Goal: Task Accomplishment & Management: Manage account settings

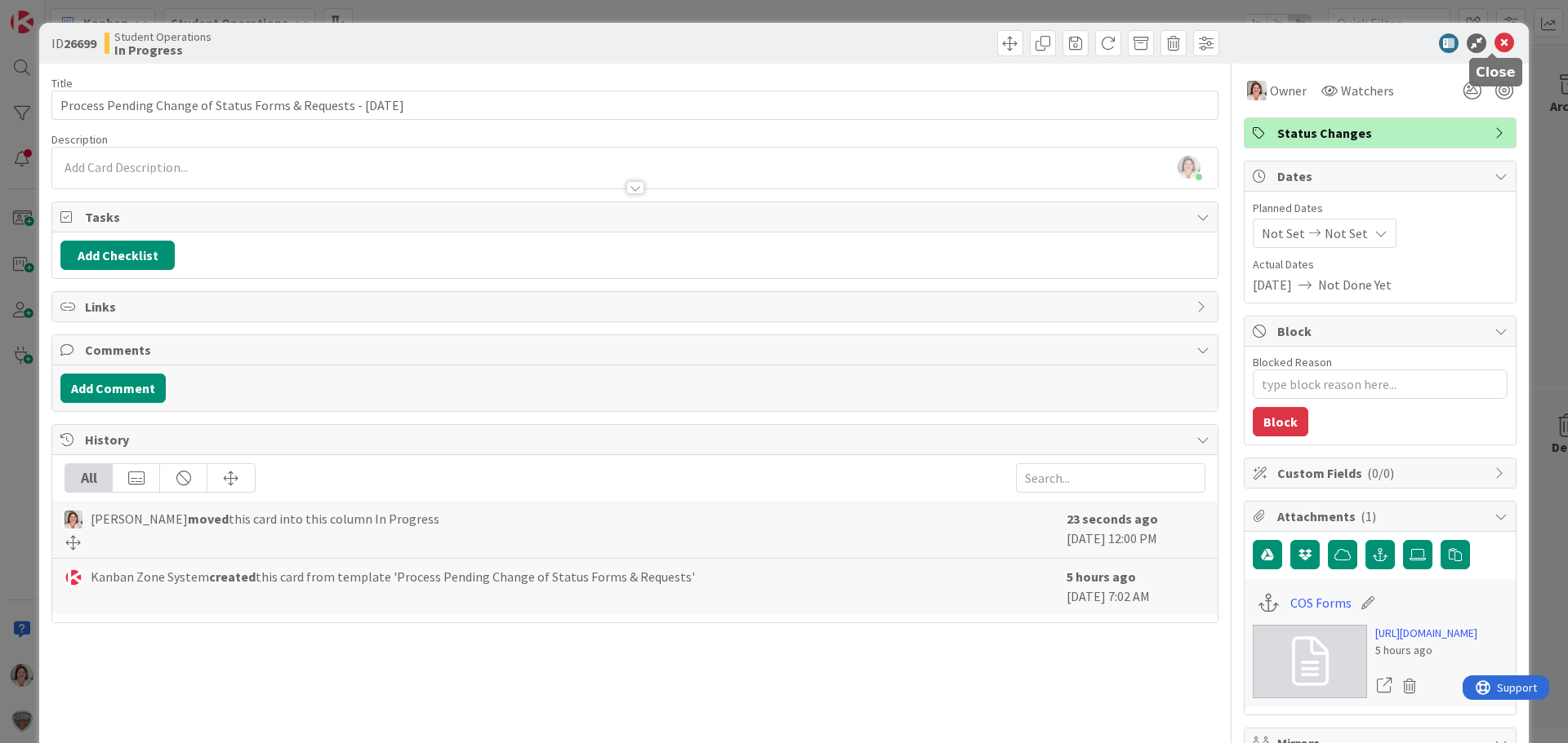
click at [1494, 42] on icon at bounding box center [1503, 42] width 19 height 19
click at [1494, 46] on icon at bounding box center [1503, 42] width 19 height 19
click at [1494, 41] on icon at bounding box center [1503, 42] width 19 height 19
click at [1494, 44] on icon at bounding box center [1503, 42] width 19 height 19
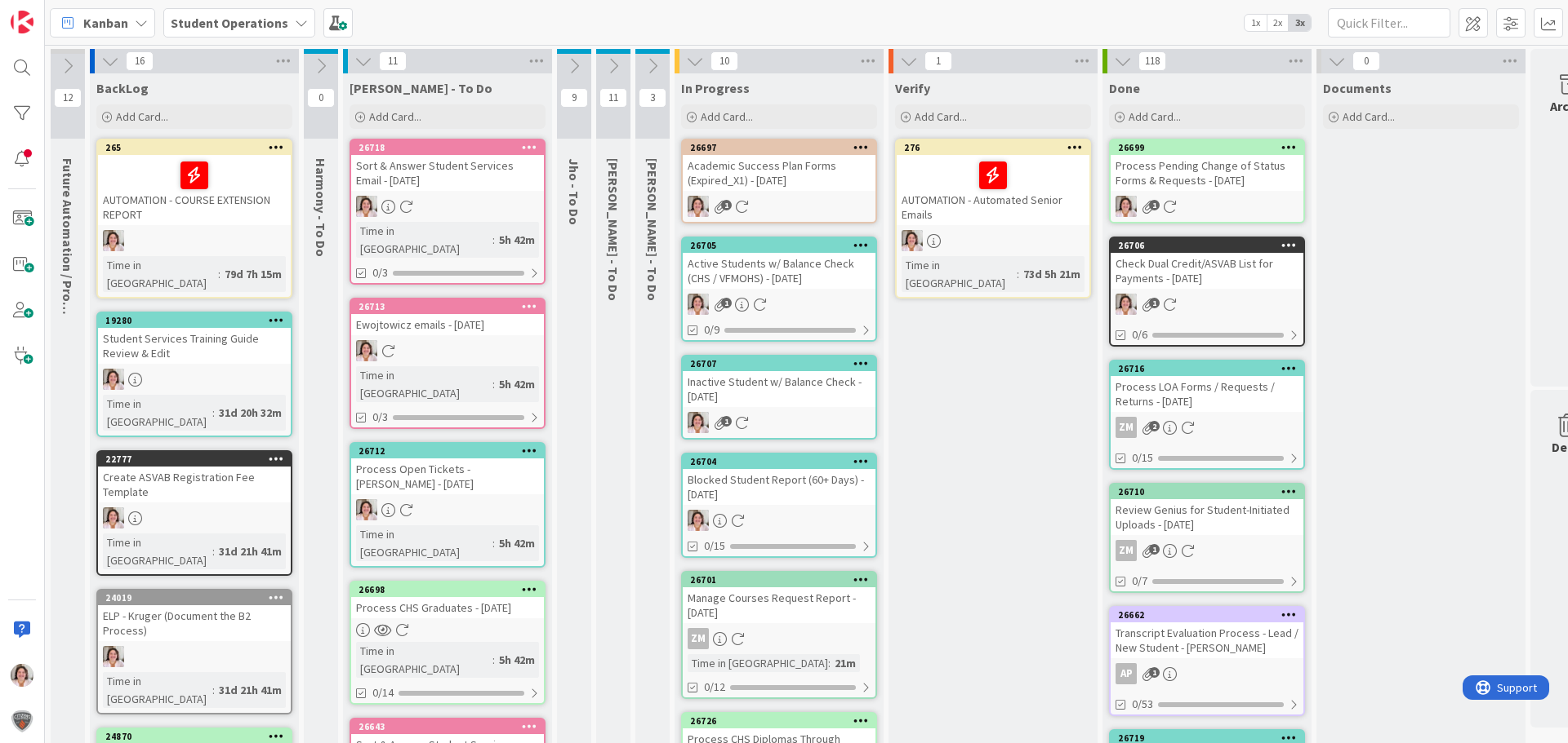
click at [766, 181] on div "Academic Success Plan Forms (Expired_X1) - [DATE]" at bounding box center [778, 173] width 193 height 36
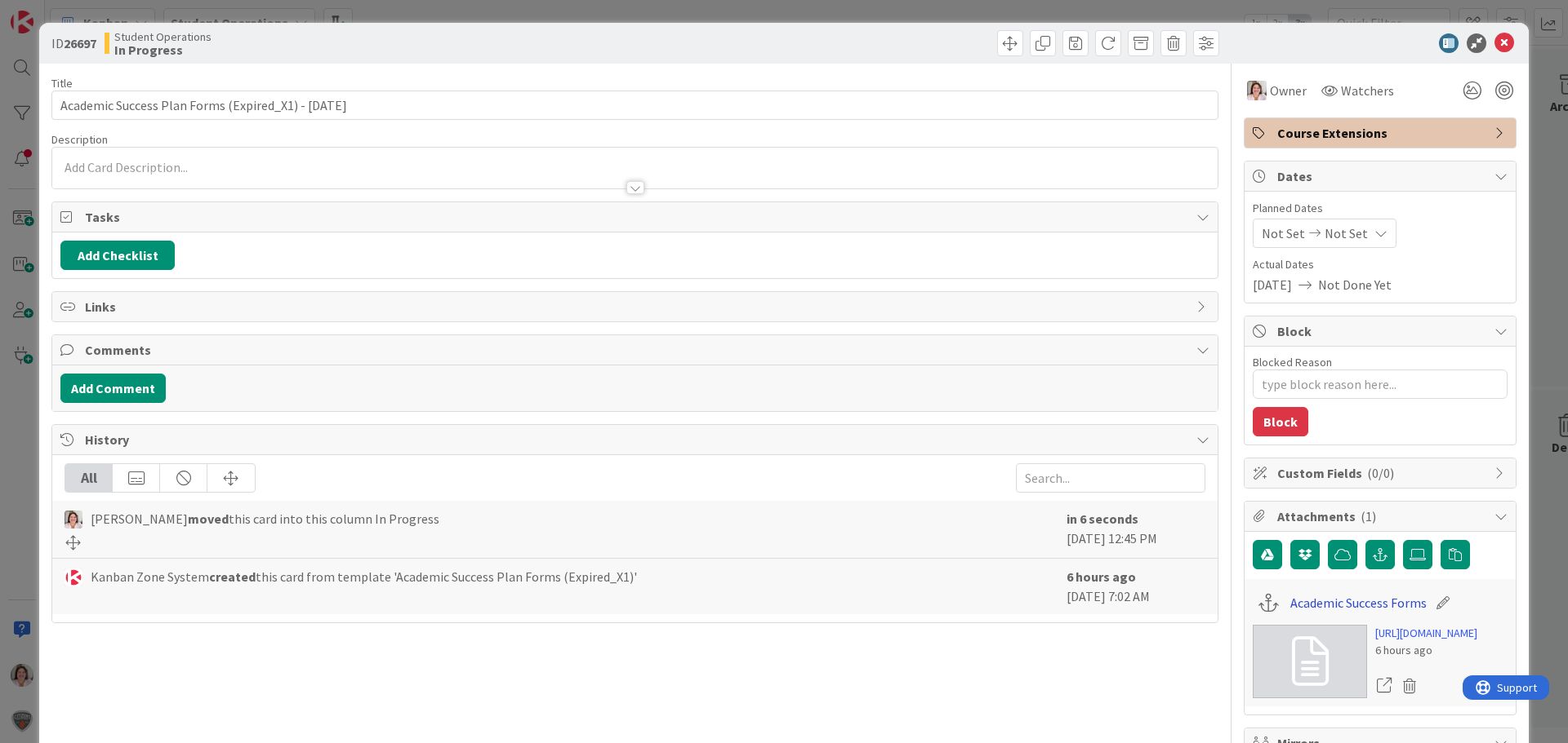
click at [1309, 603] on link "Academic Success Forms" at bounding box center [1358, 603] width 137 height 19
click at [1494, 42] on icon at bounding box center [1503, 42] width 19 height 19
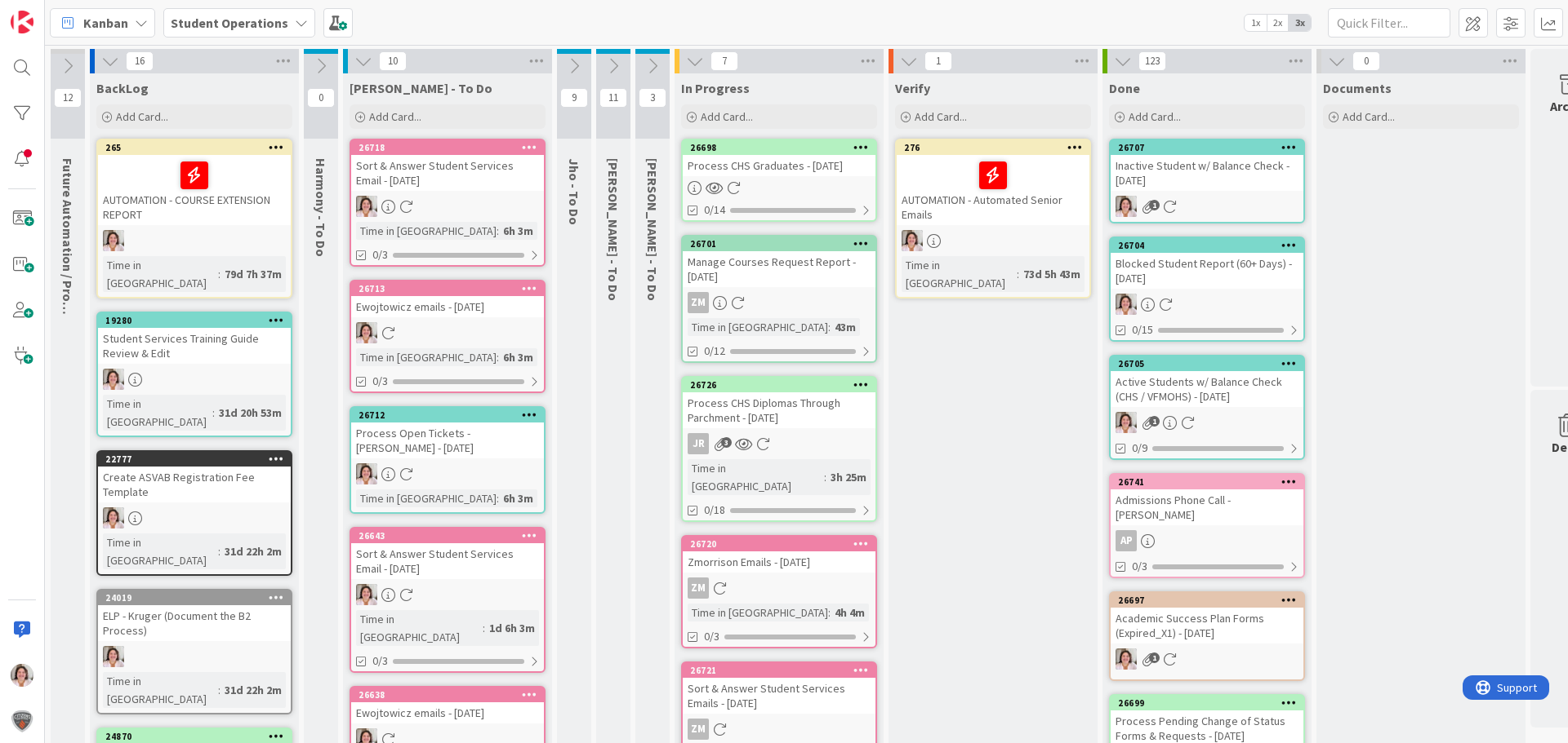
click at [530, 533] on icon at bounding box center [529, 535] width 16 height 11
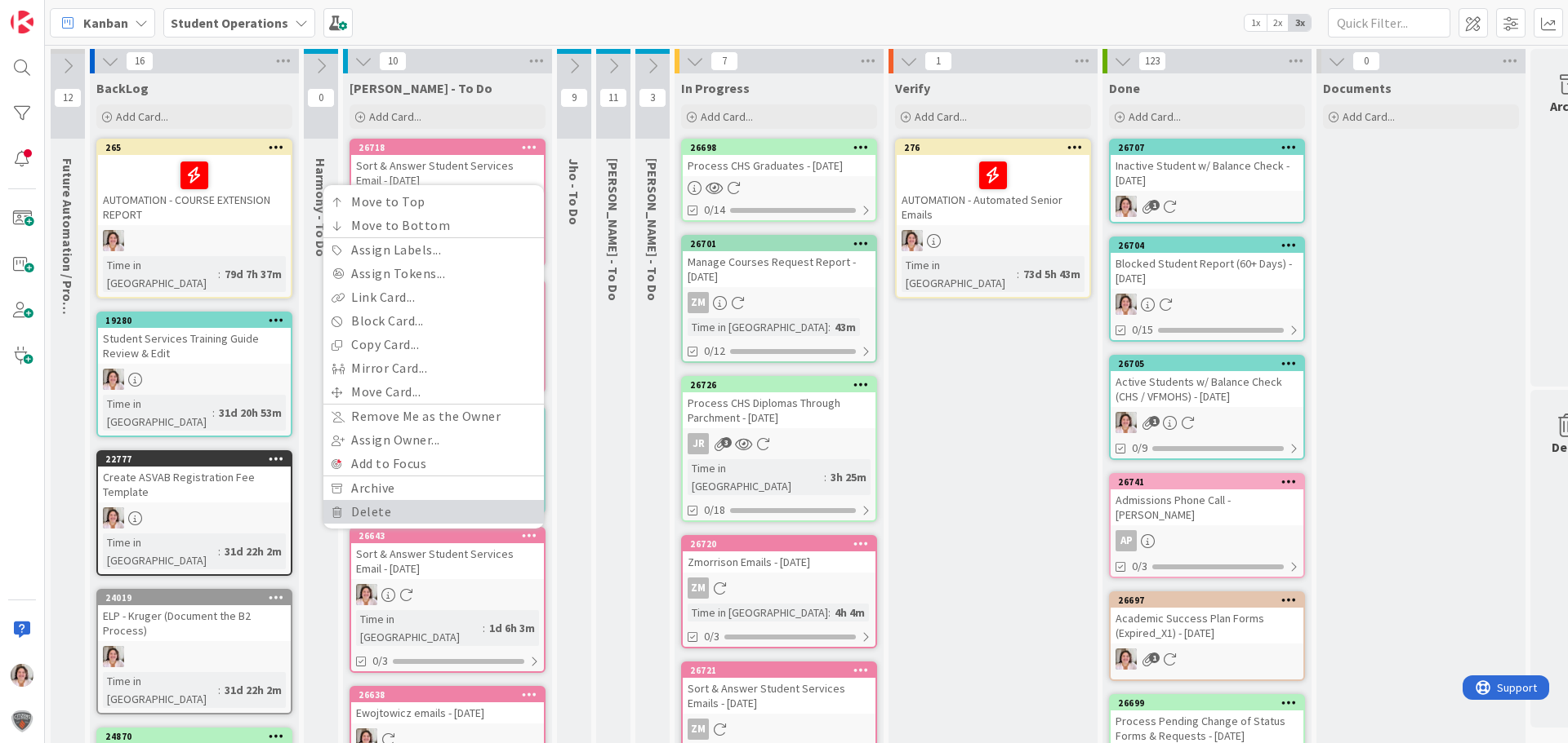
click at [433, 508] on link "Delete" at bounding box center [433, 512] width 221 height 24
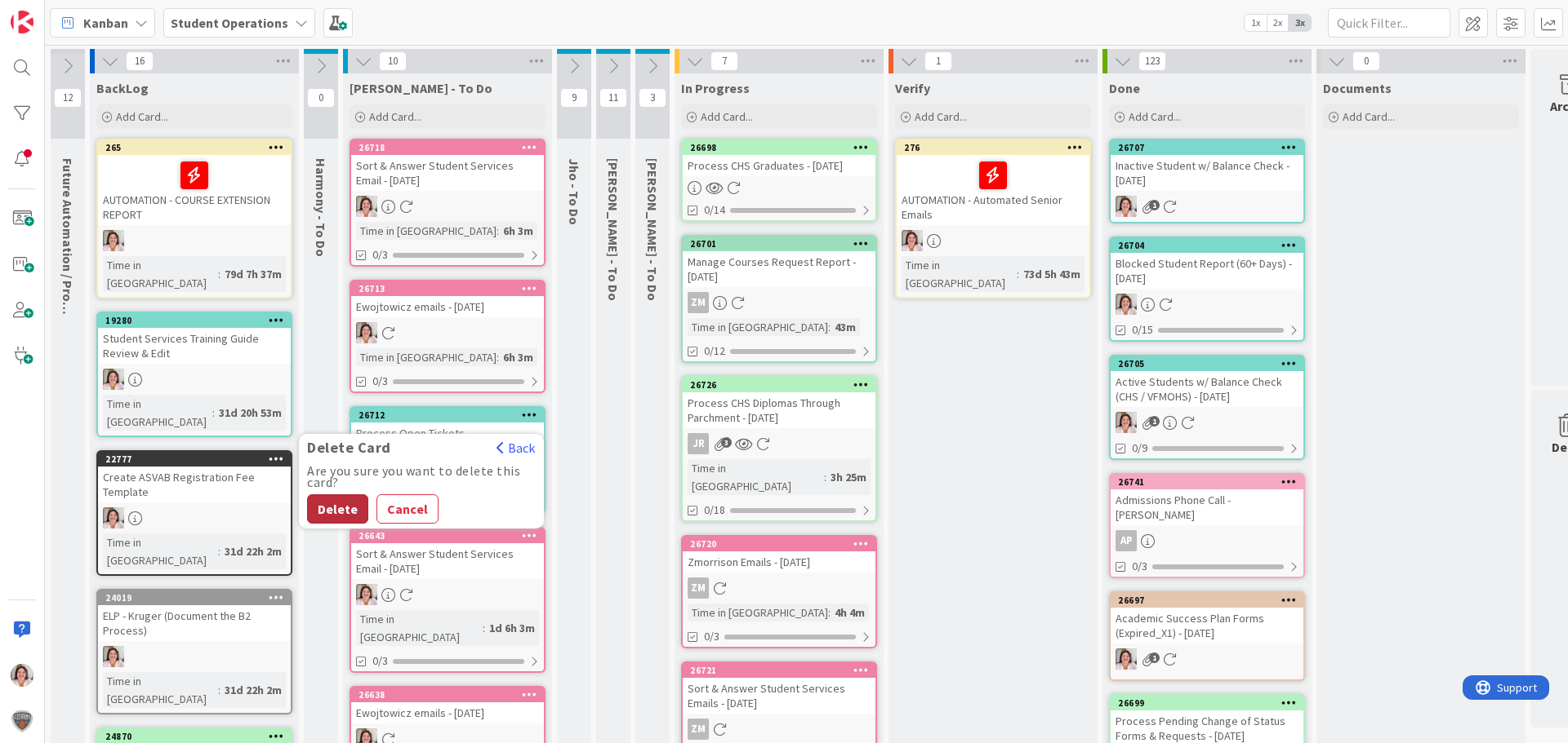
click at [356, 510] on button "Delete" at bounding box center [337, 509] width 61 height 30
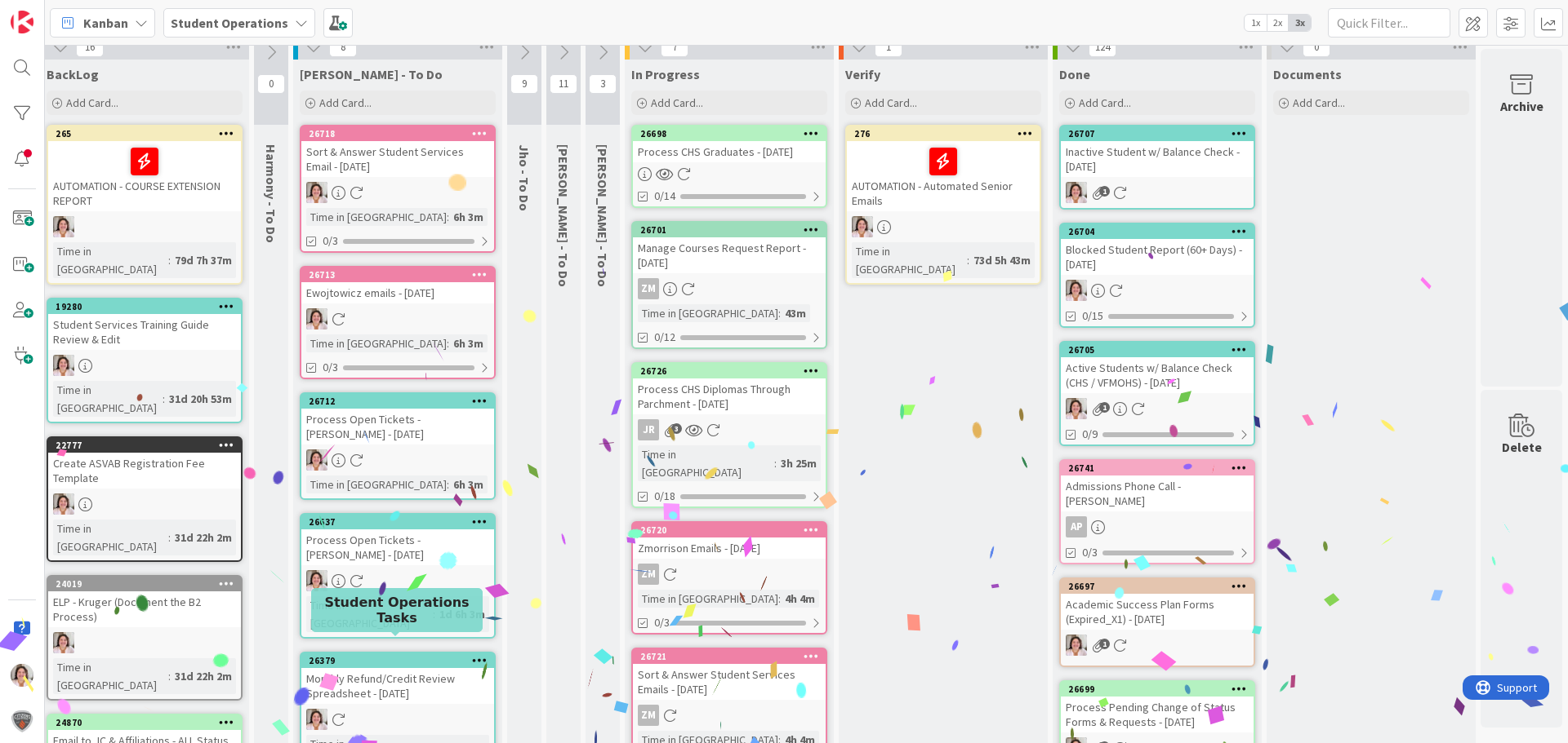
scroll to position [0, 55]
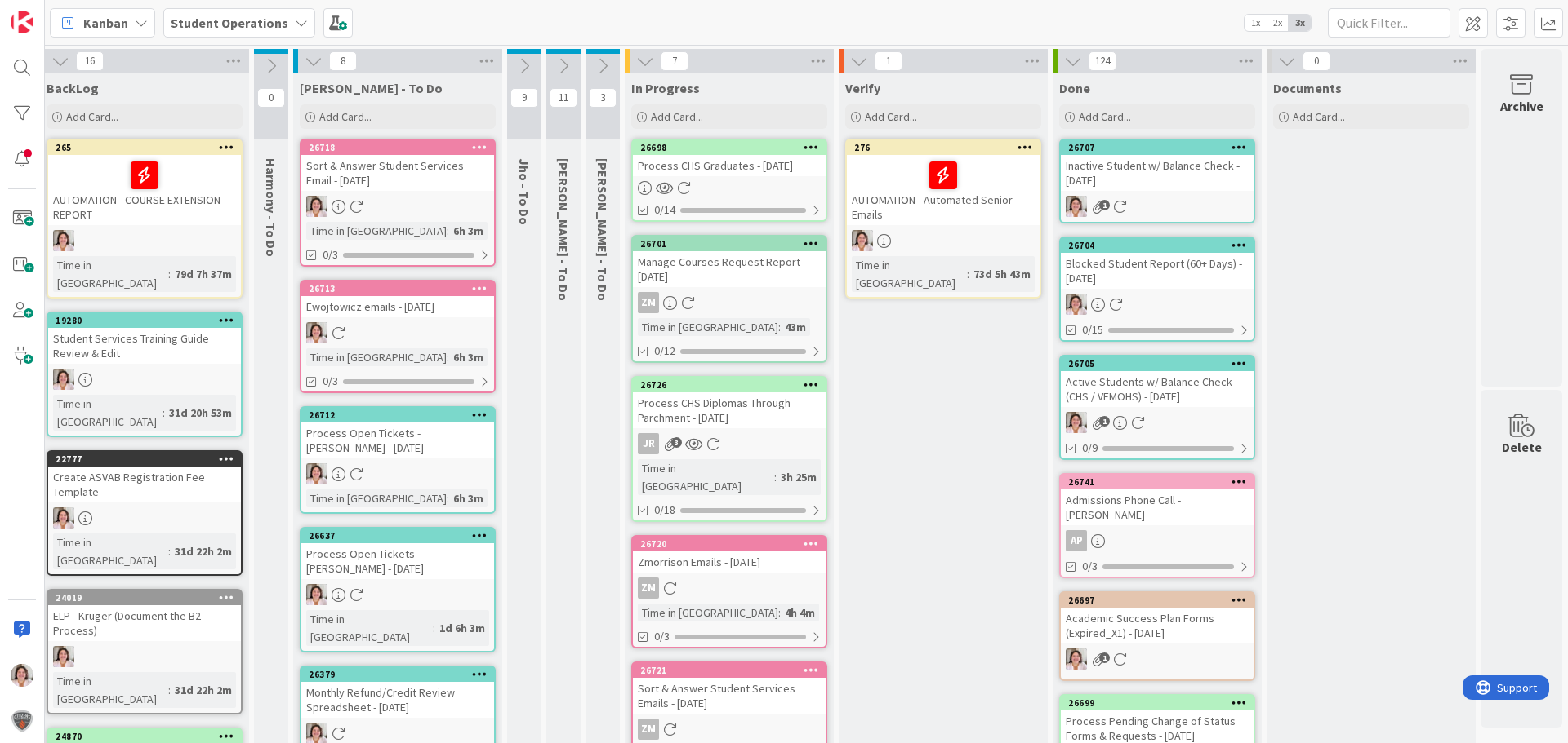
click at [695, 180] on link "26698 Process CHS Graduates - [DATE] 0/14" at bounding box center [729, 180] width 196 height 83
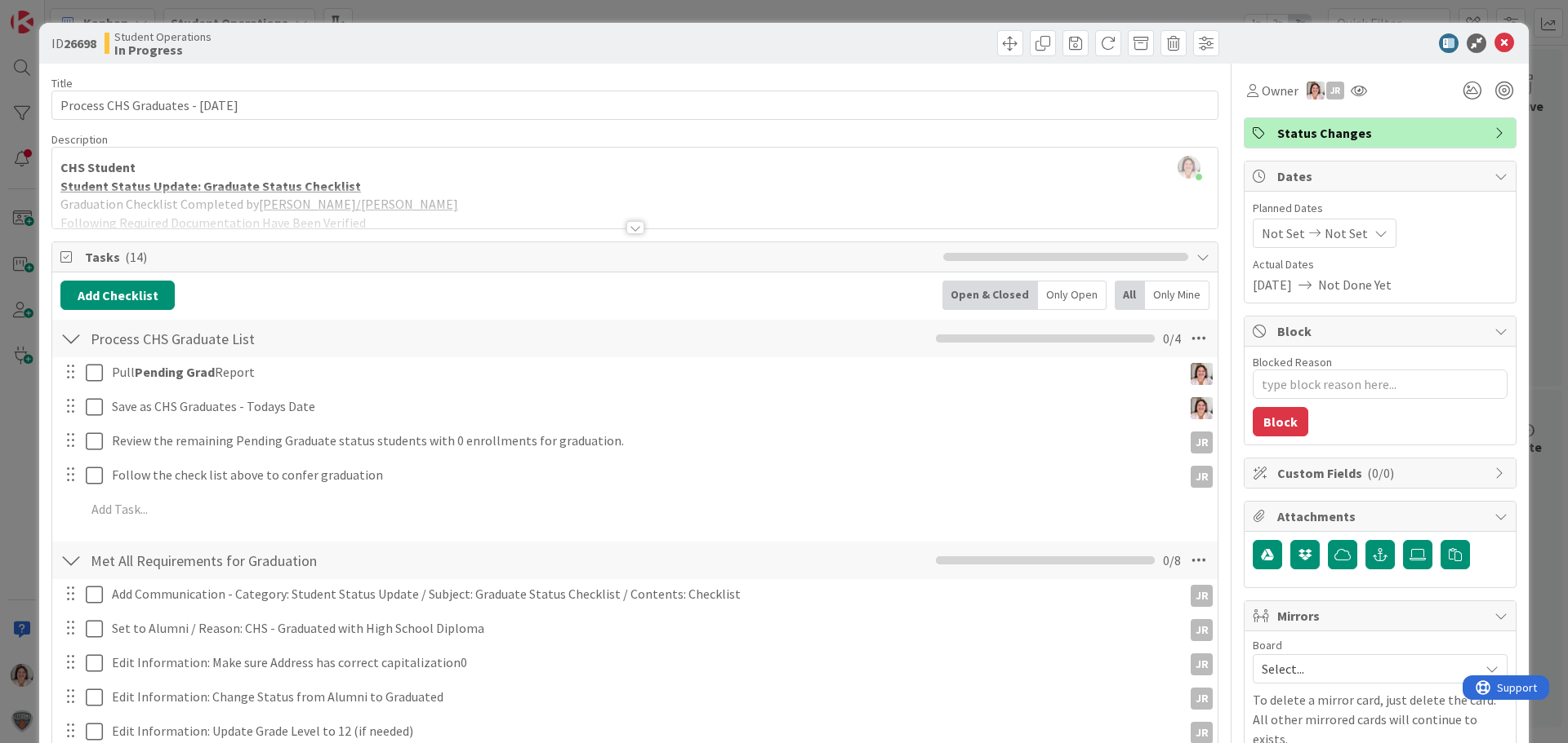
click at [629, 223] on div at bounding box center [634, 228] width 18 height 13
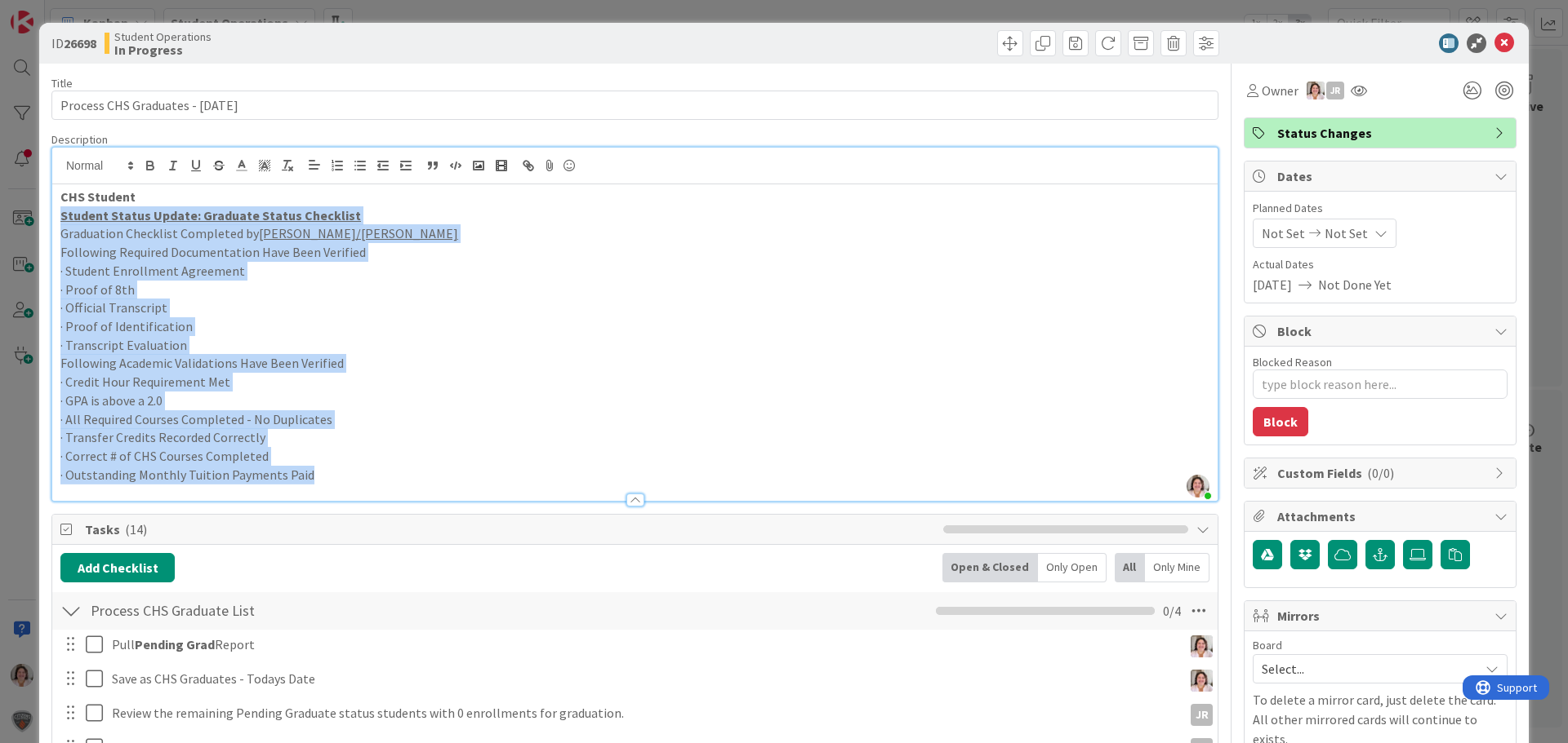
drag, startPoint x: 326, startPoint y: 475, endPoint x: 41, endPoint y: 218, distance: 383.8
copy div "Student Status Update: Graduate Status Checklist Graduation Checklist Completed…"
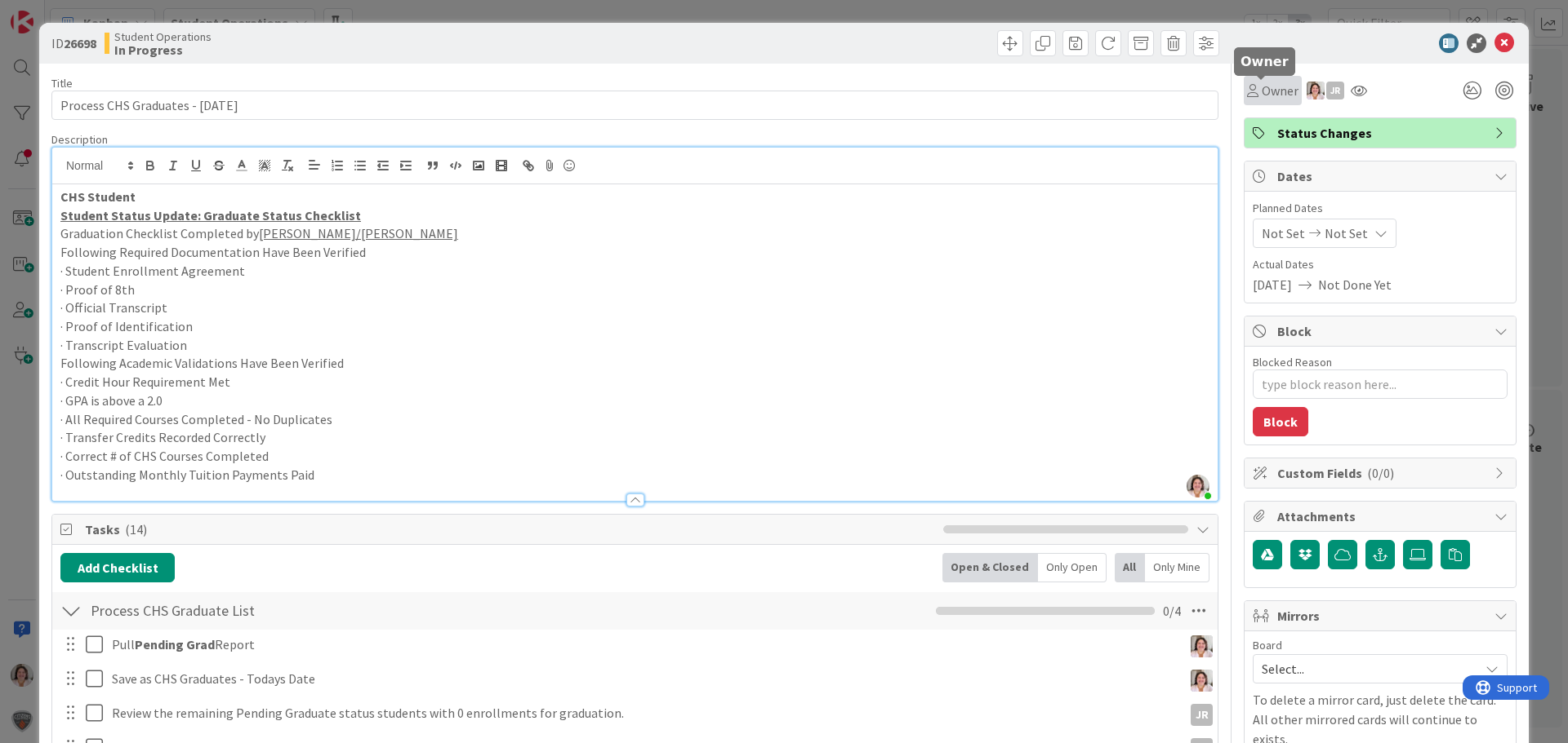
click at [1272, 96] on span "Owner" at bounding box center [1280, 90] width 37 height 19
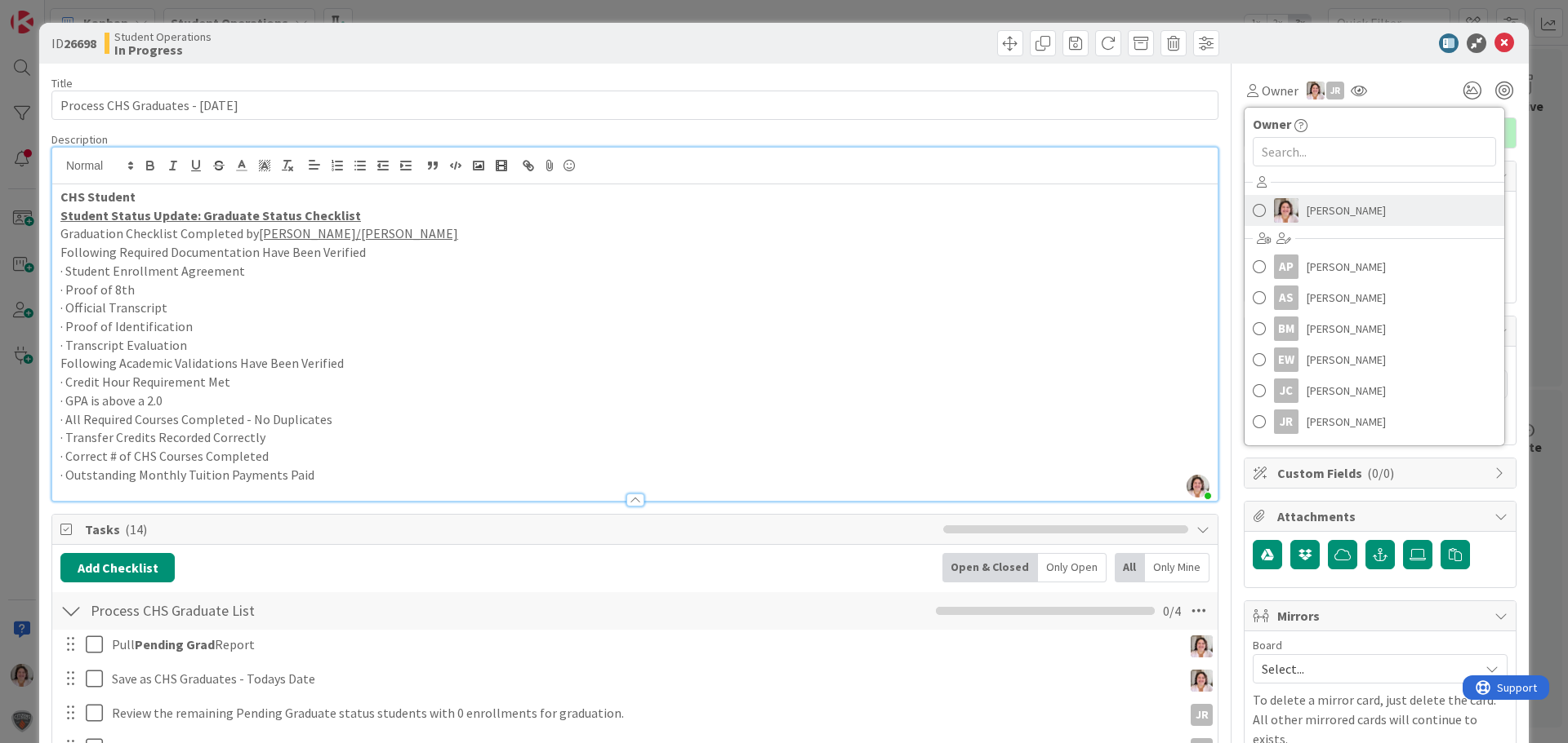
click at [1307, 212] on span "[PERSON_NAME]" at bounding box center [1346, 210] width 79 height 25
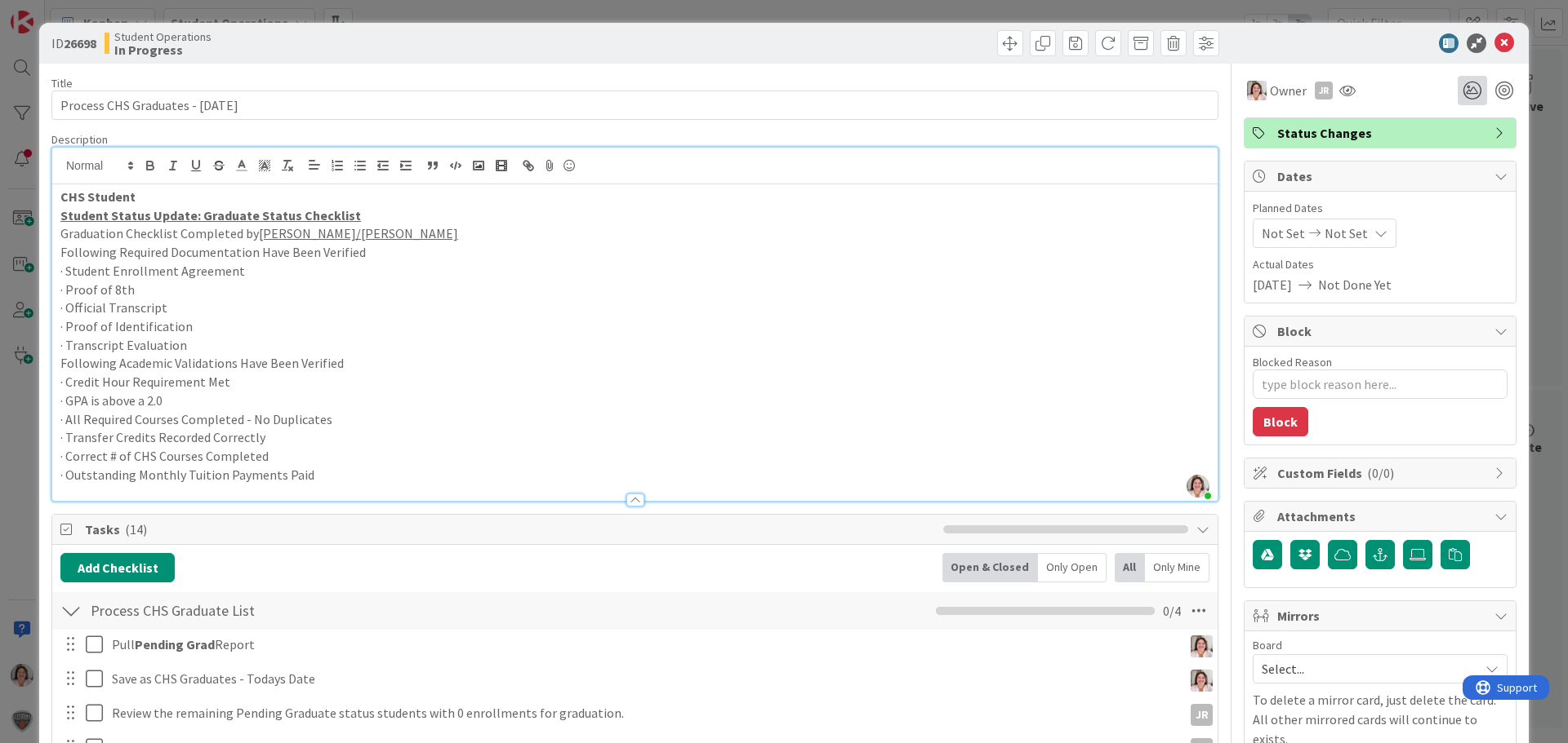
type textarea "x"
click at [1494, 39] on icon at bounding box center [1503, 42] width 19 height 19
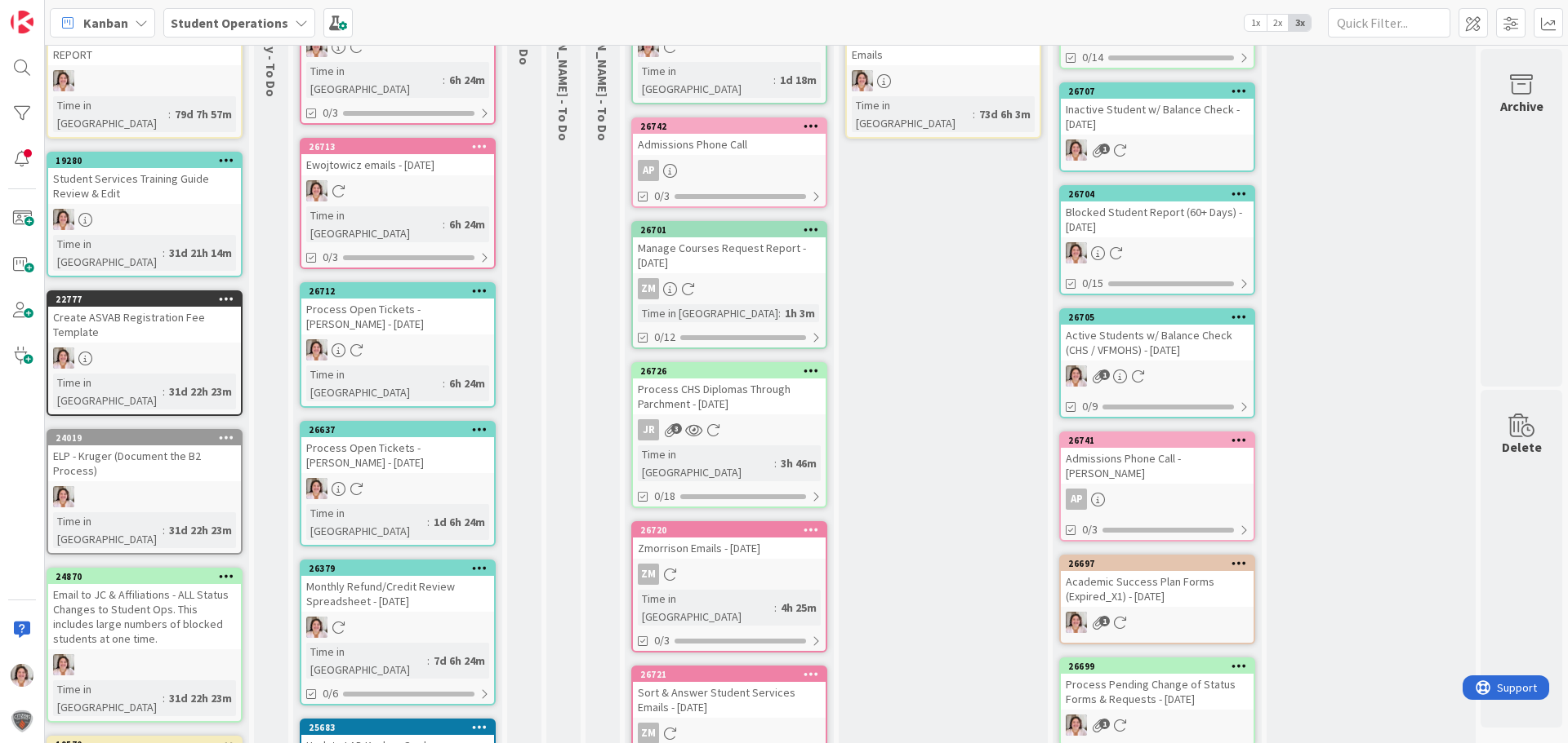
scroll to position [163, 55]
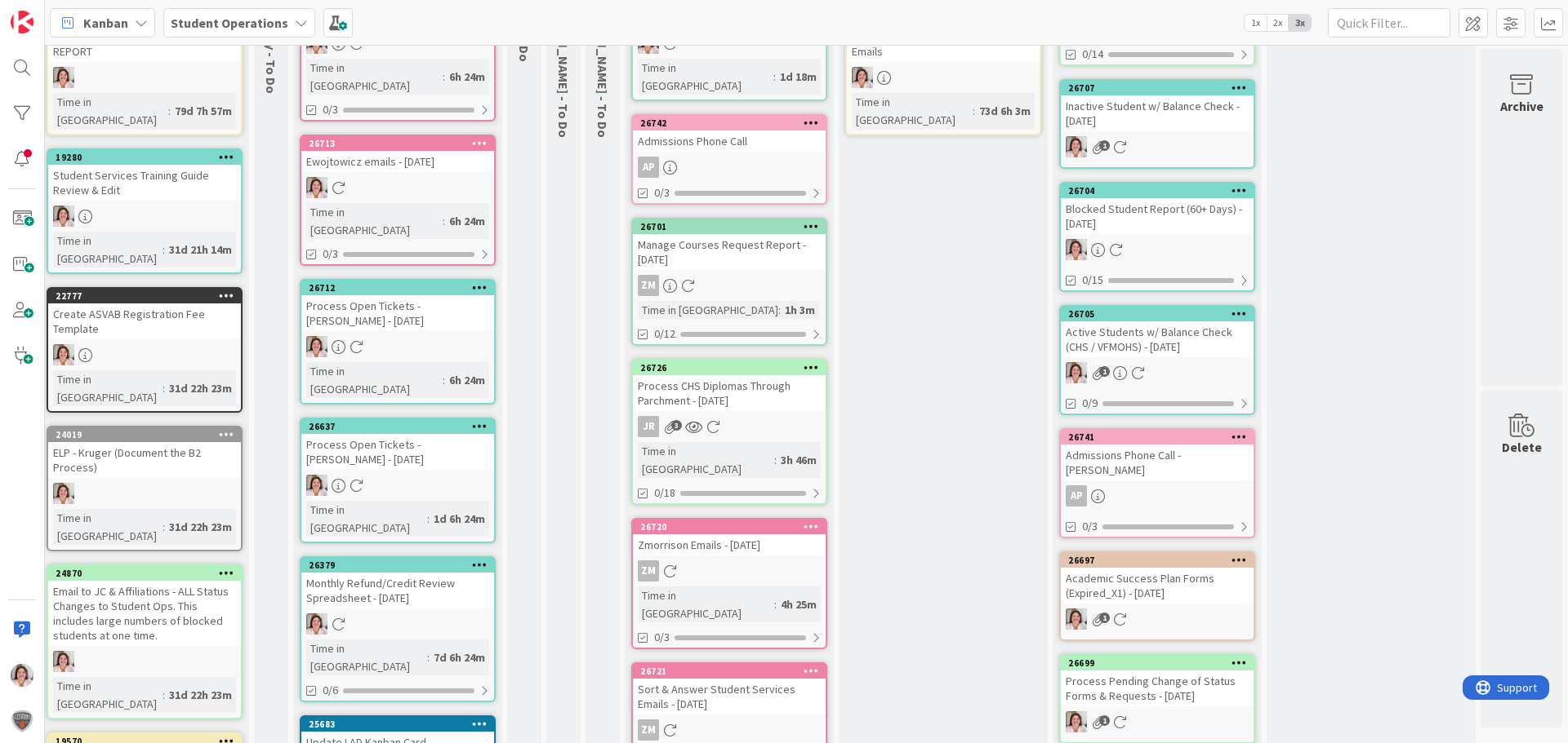
click at [485, 421] on div at bounding box center [479, 426] width 30 height 11
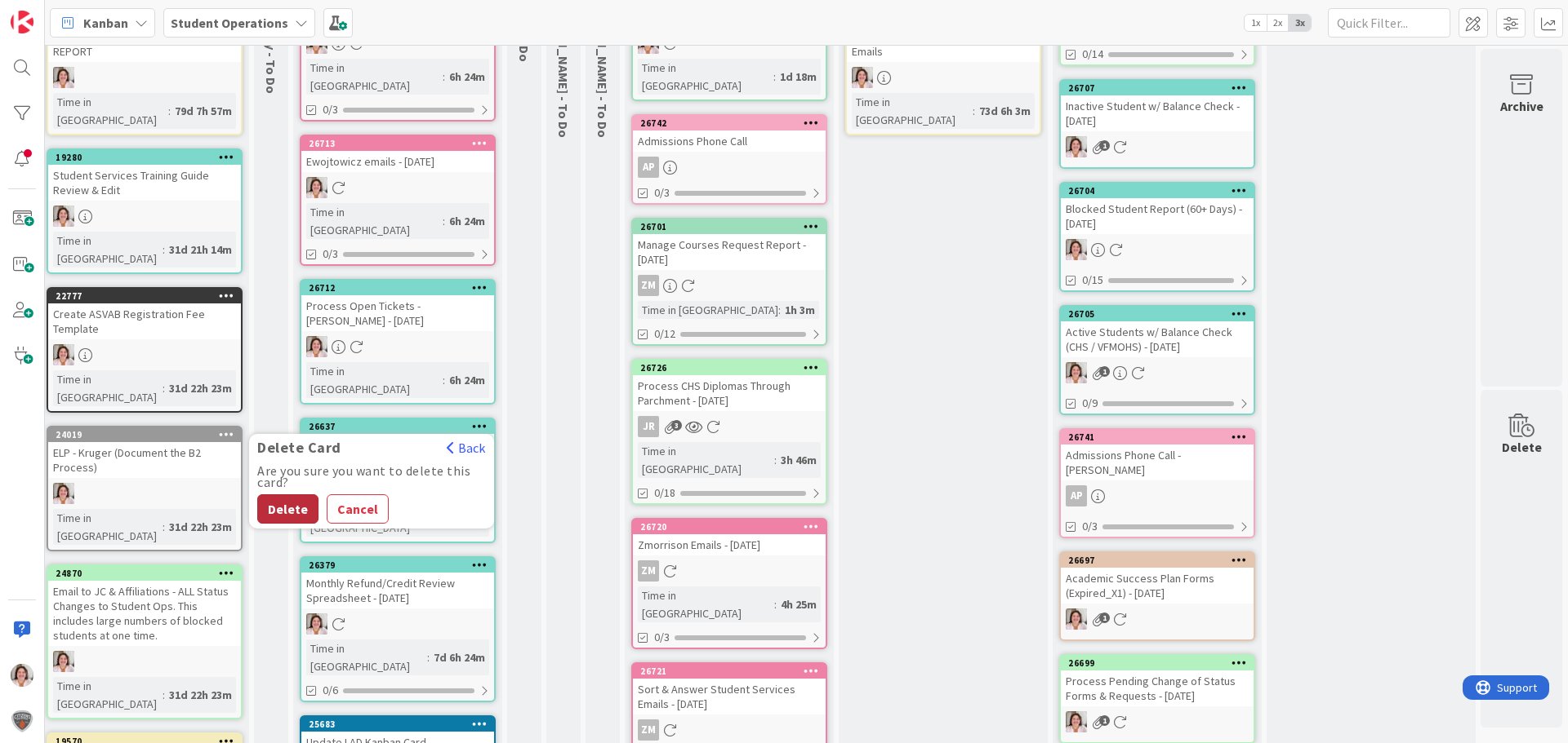
click at [276, 495] on button "Delete" at bounding box center [288, 509] width 61 height 30
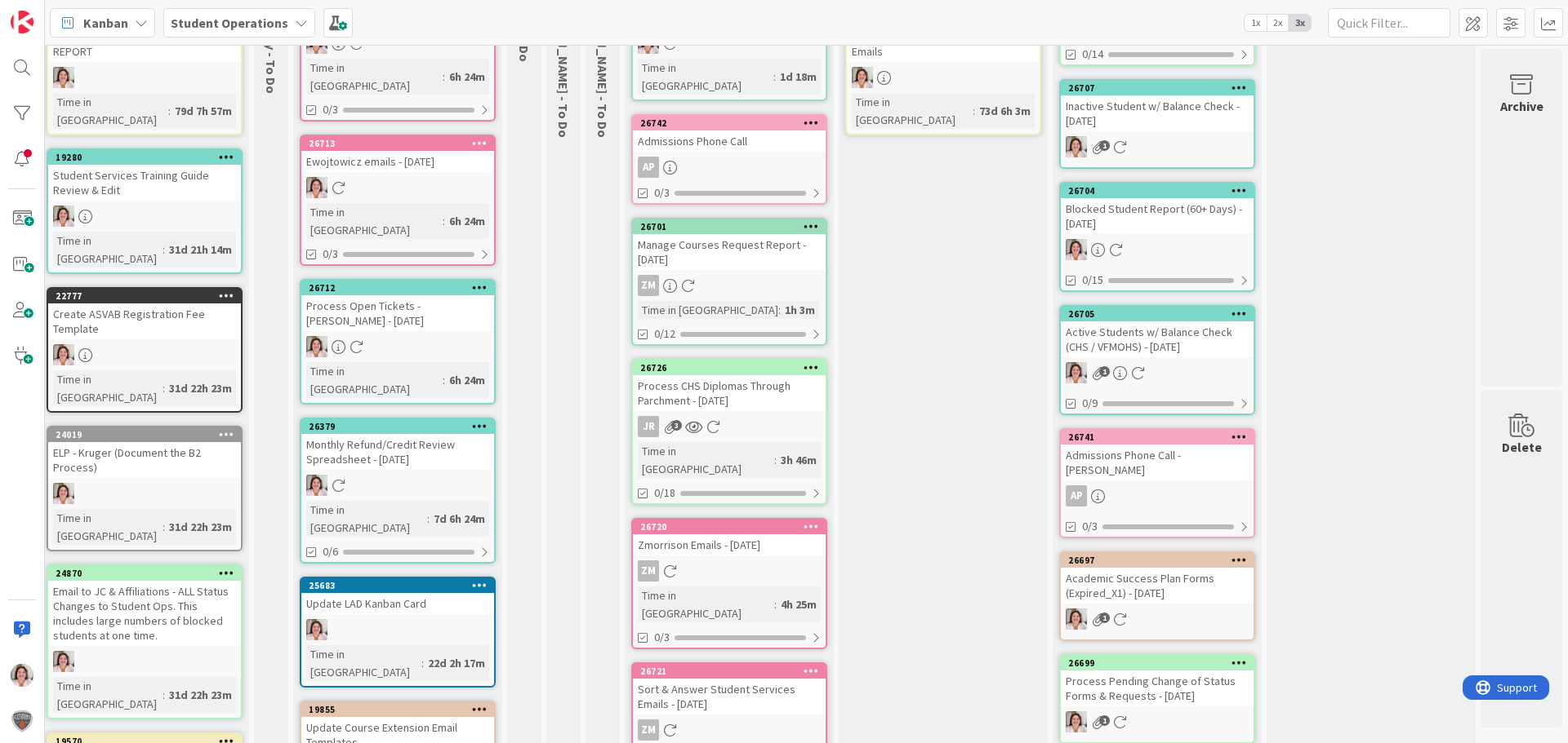
scroll to position [0, 55]
